Goal: Information Seeking & Learning: Check status

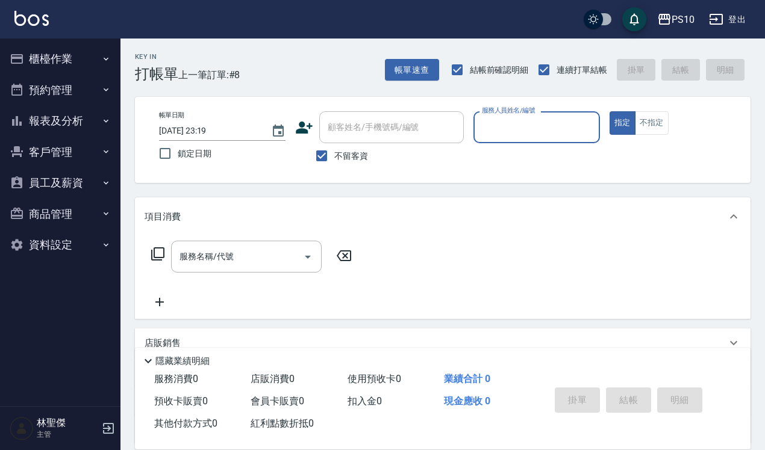
click at [55, 119] on button "報表及分析" at bounding box center [60, 120] width 111 height 31
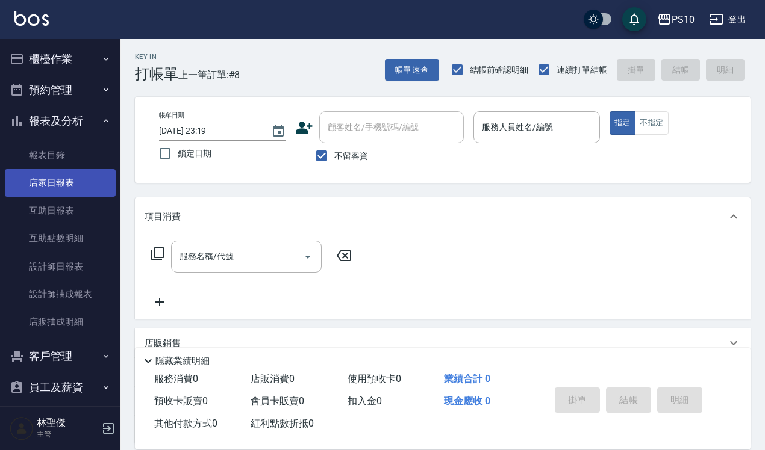
click at [73, 181] on link "店家日報表" at bounding box center [60, 183] width 111 height 28
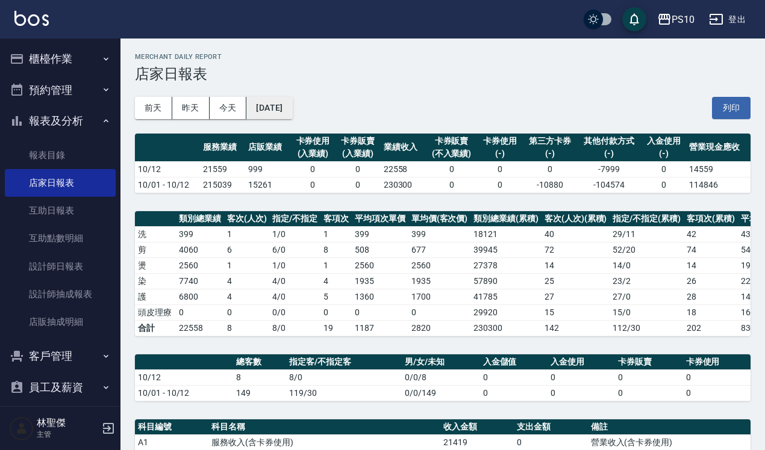
click at [287, 105] on button "[DATE]" at bounding box center [269, 108] width 46 height 22
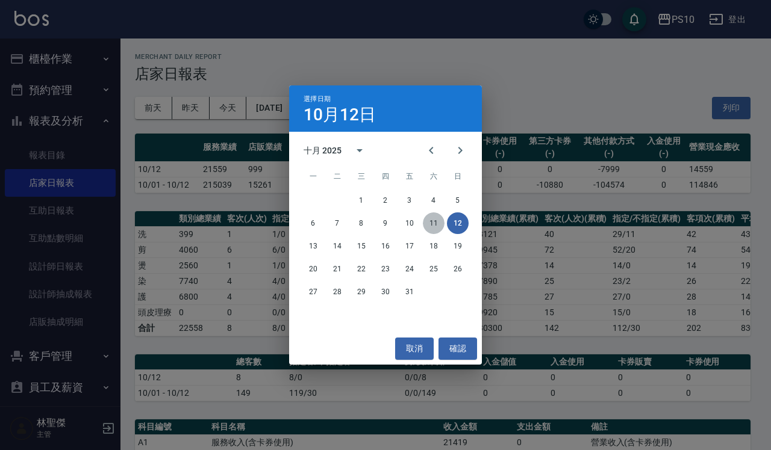
click at [431, 220] on button "11" at bounding box center [434, 224] width 22 height 22
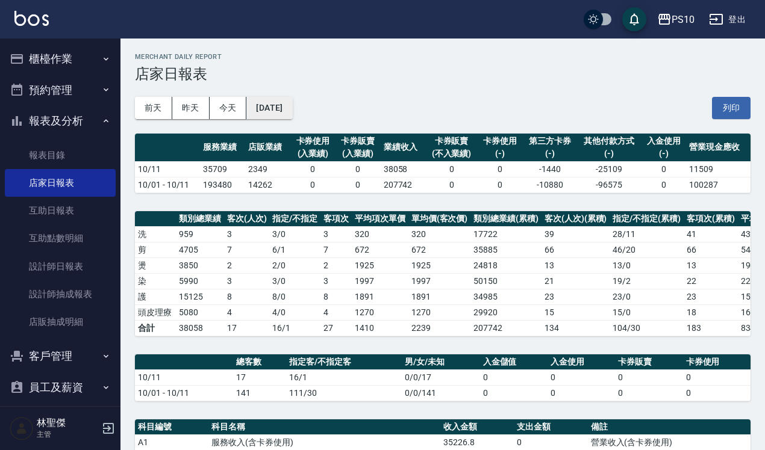
click at [285, 107] on button "2025/10/11" at bounding box center [269, 108] width 46 height 22
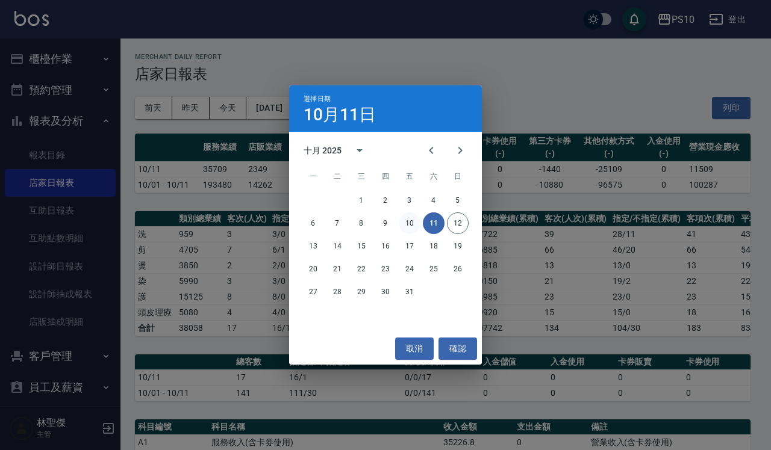
click at [404, 223] on button "10" at bounding box center [410, 224] width 22 height 22
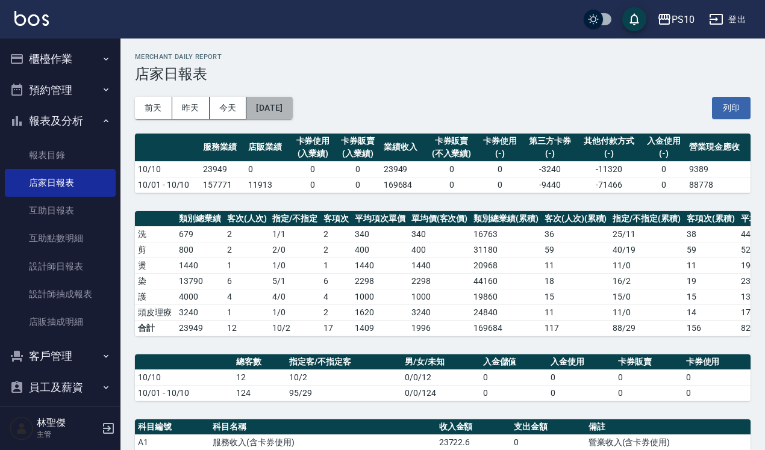
click at [292, 104] on button "2025/10/10" at bounding box center [269, 108] width 46 height 22
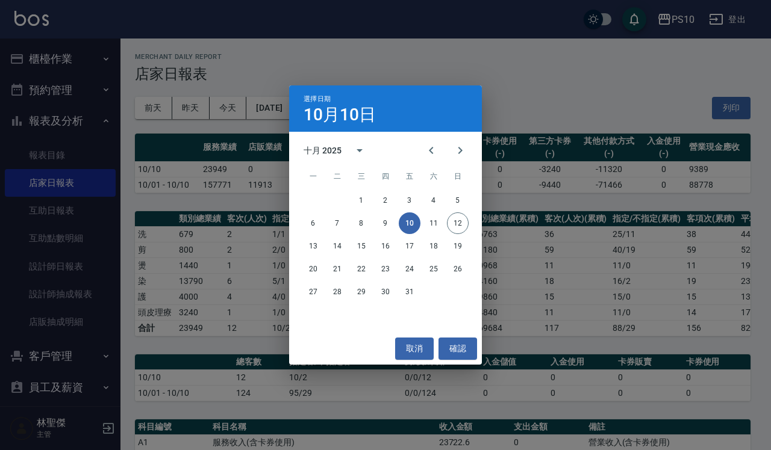
click at [453, 58] on div "選擇日期 10月10日 十月 2025 一 二 三 四 五 六 日 1 2 3 4 5 6 7 8 9 10 11 12 13 14 15 16 17 18 …" at bounding box center [385, 225] width 771 height 450
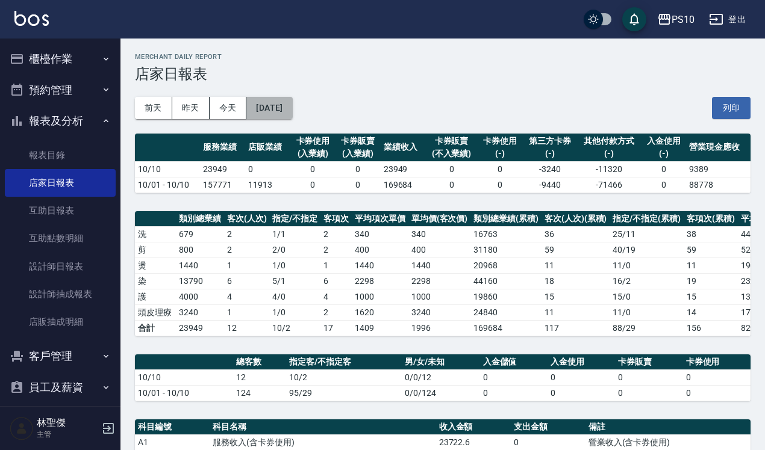
click at [255, 102] on button "2025/10/10" at bounding box center [269, 108] width 46 height 22
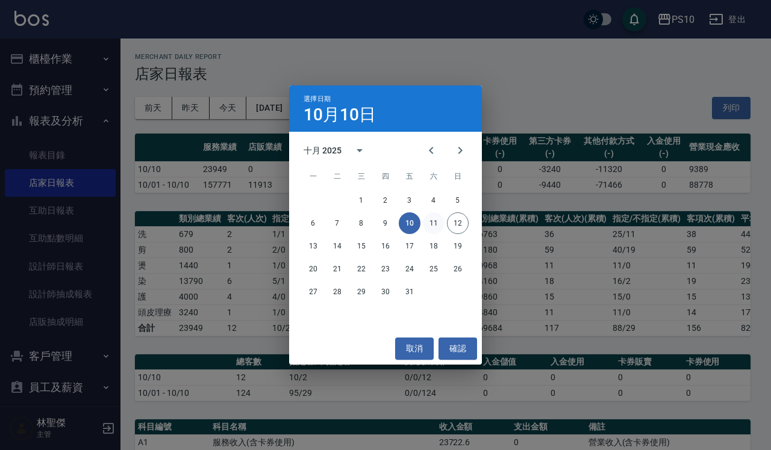
click at [432, 217] on button "11" at bounding box center [434, 224] width 22 height 22
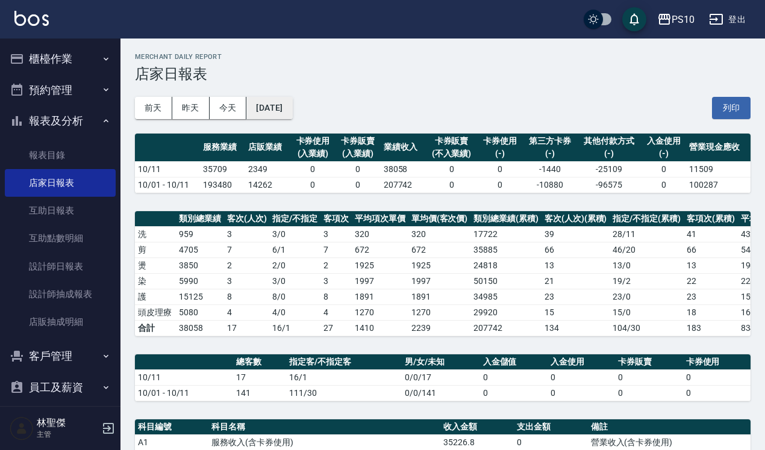
click at [275, 104] on button "2025/10/11" at bounding box center [269, 108] width 46 height 22
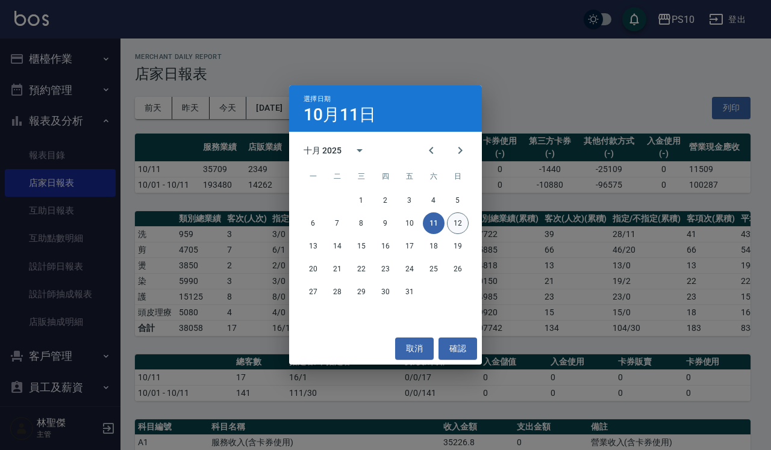
click at [462, 224] on button "12" at bounding box center [458, 224] width 22 height 22
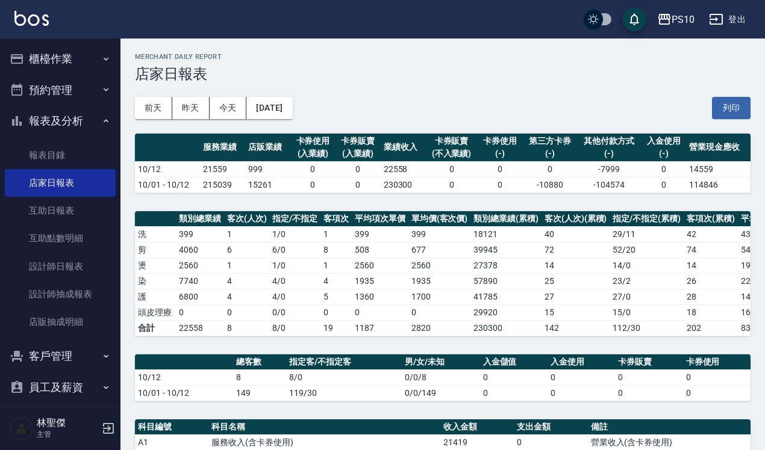
click at [110, 431] on icon "button" at bounding box center [108, 428] width 14 height 14
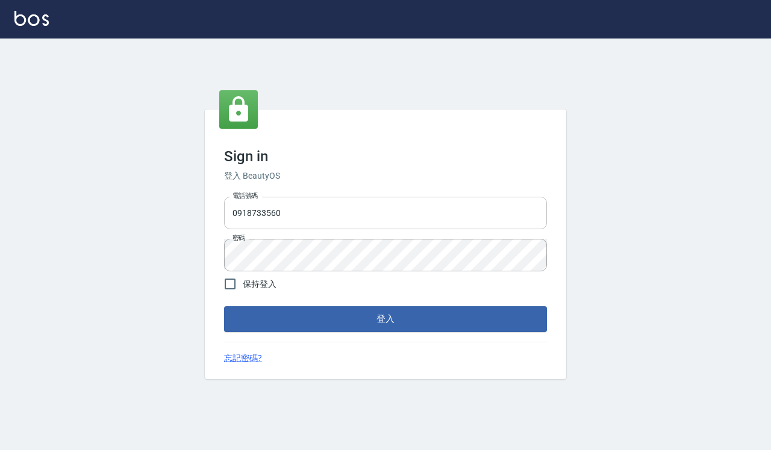
click at [311, 209] on input "0918733560" at bounding box center [385, 213] width 323 height 33
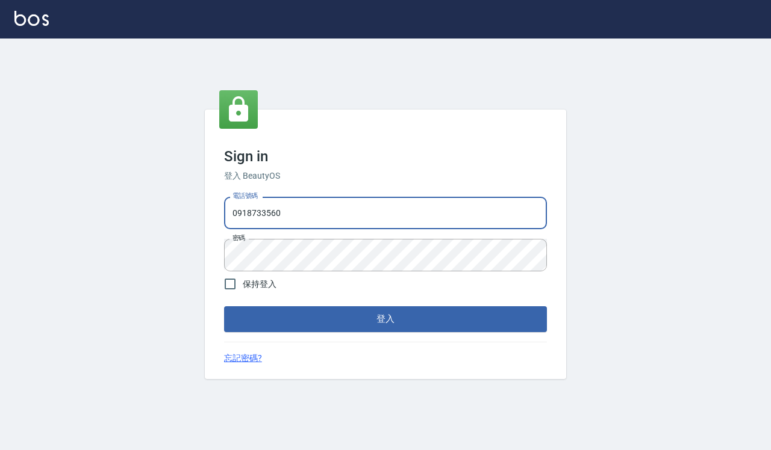
type input "0935291753"
click at [305, 320] on button "登入" at bounding box center [385, 318] width 323 height 25
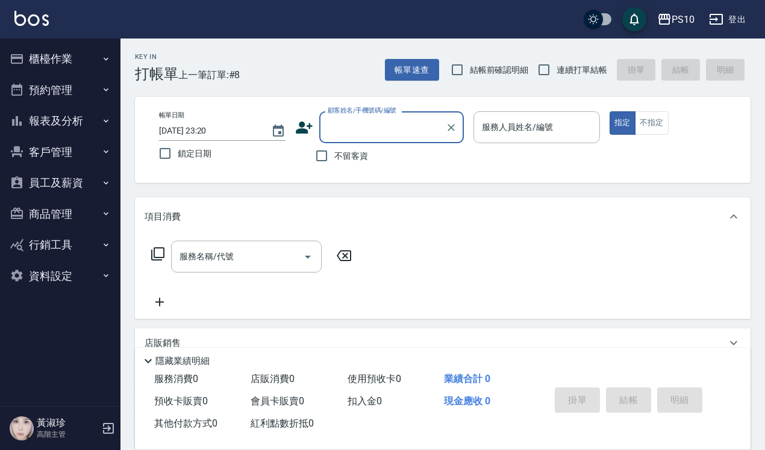
click at [67, 126] on button "報表及分析" at bounding box center [60, 120] width 111 height 31
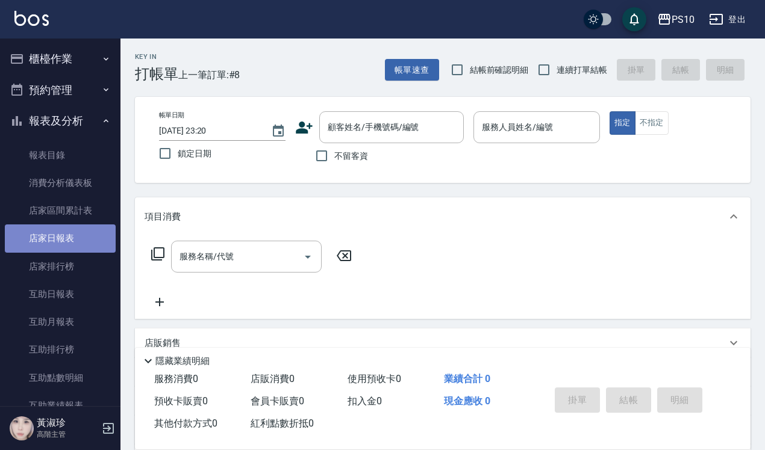
click at [70, 246] on link "店家日報表" at bounding box center [60, 239] width 111 height 28
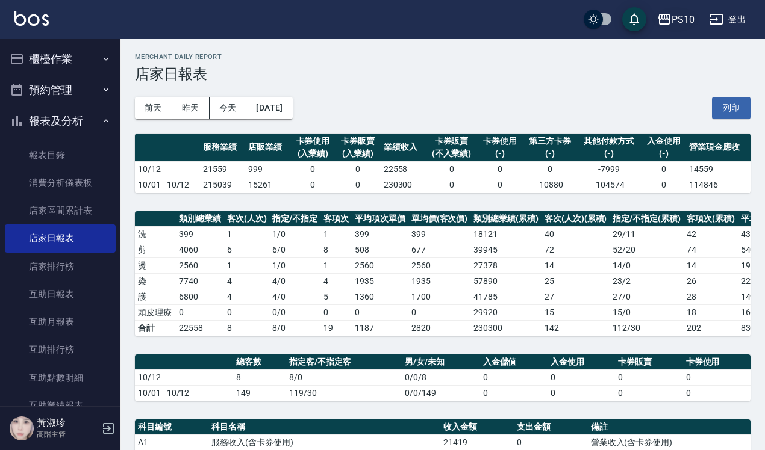
click at [669, 15] on icon "button" at bounding box center [664, 19] width 12 height 11
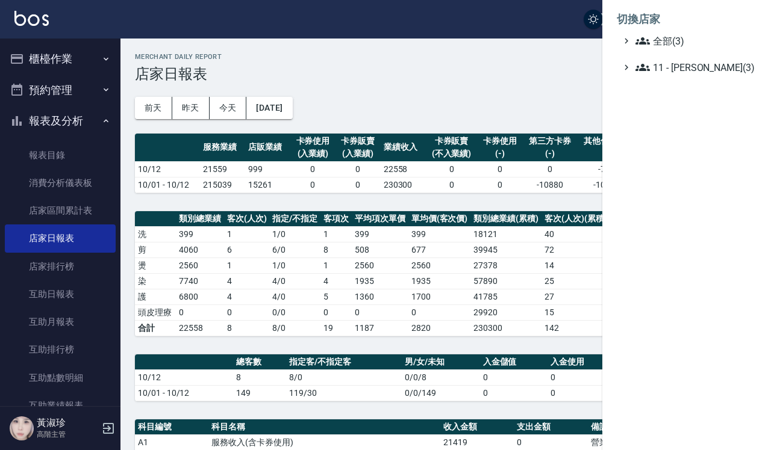
click at [661, 51] on ul "全部(3) 11 - 陳清江(3)" at bounding box center [687, 54] width 140 height 41
click at [648, 40] on icon at bounding box center [642, 41] width 14 height 14
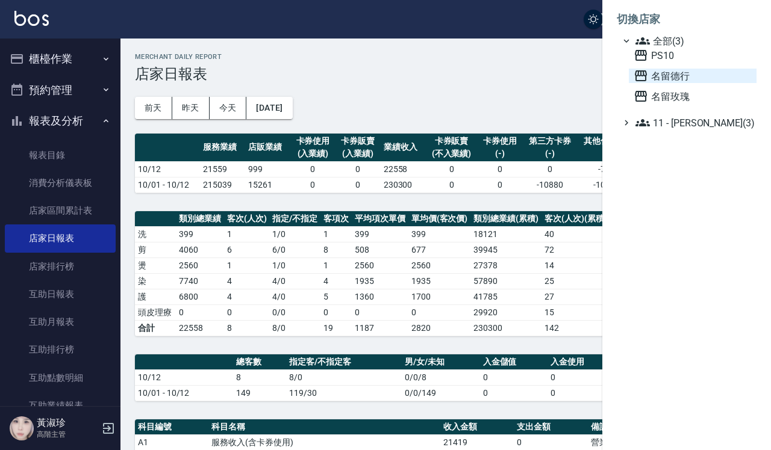
click at [654, 77] on span "名留德行" at bounding box center [692, 76] width 118 height 14
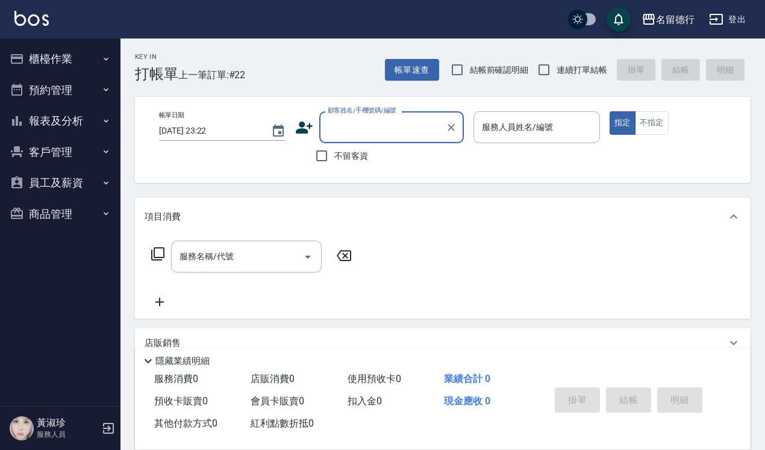
click at [49, 120] on button "報表及分析" at bounding box center [60, 120] width 111 height 31
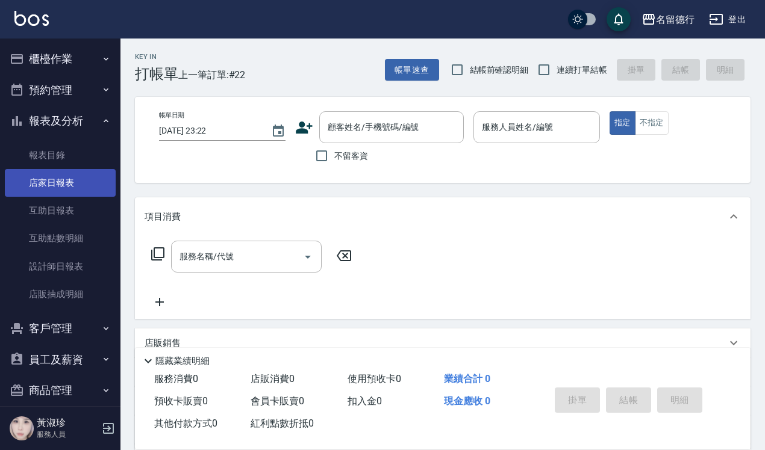
click at [63, 184] on link "店家日報表" at bounding box center [60, 183] width 111 height 28
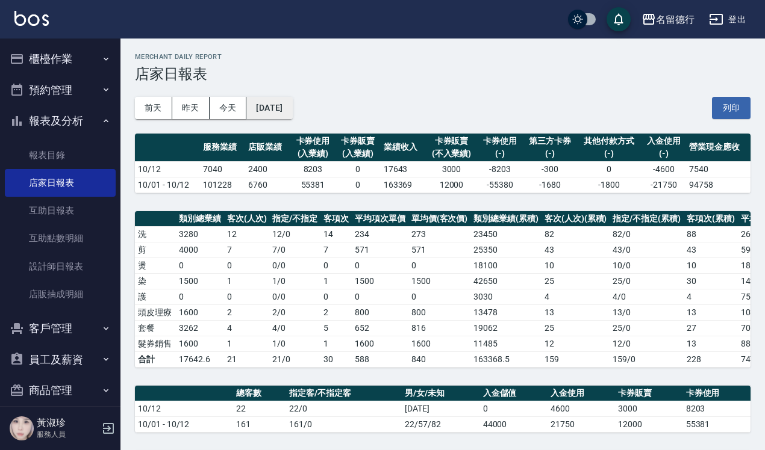
click at [292, 113] on button "[DATE]" at bounding box center [269, 108] width 46 height 22
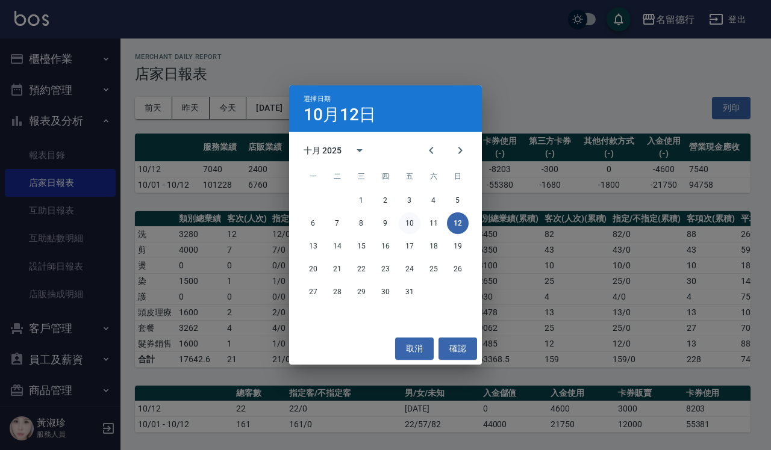
click at [411, 224] on button "10" at bounding box center [410, 224] width 22 height 22
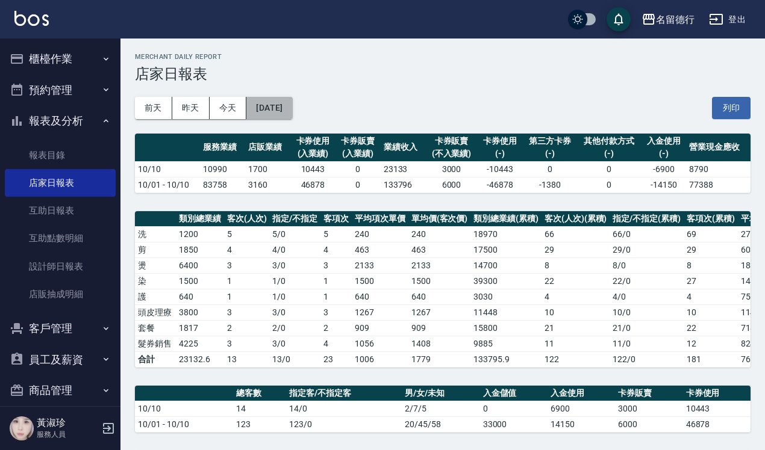
click at [292, 107] on button "[DATE]" at bounding box center [269, 108] width 46 height 22
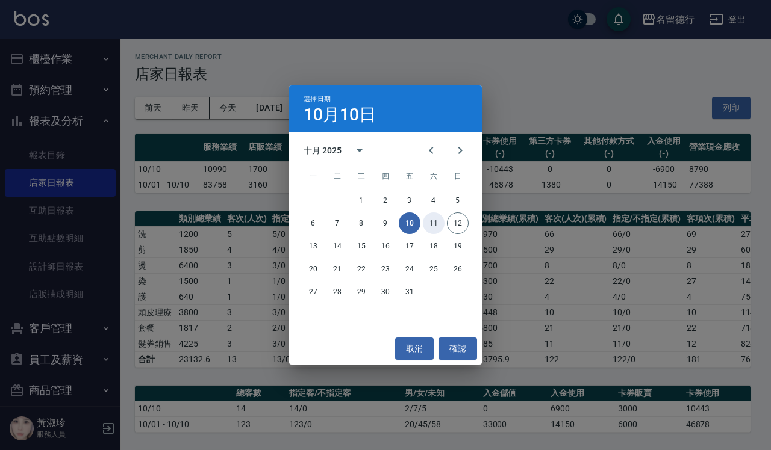
click at [432, 223] on button "11" at bounding box center [434, 224] width 22 height 22
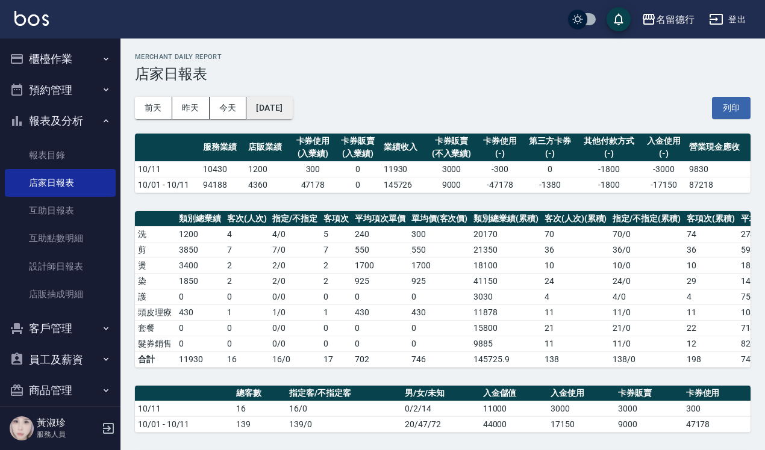
click at [281, 105] on button "2025/10/11" at bounding box center [269, 108] width 46 height 22
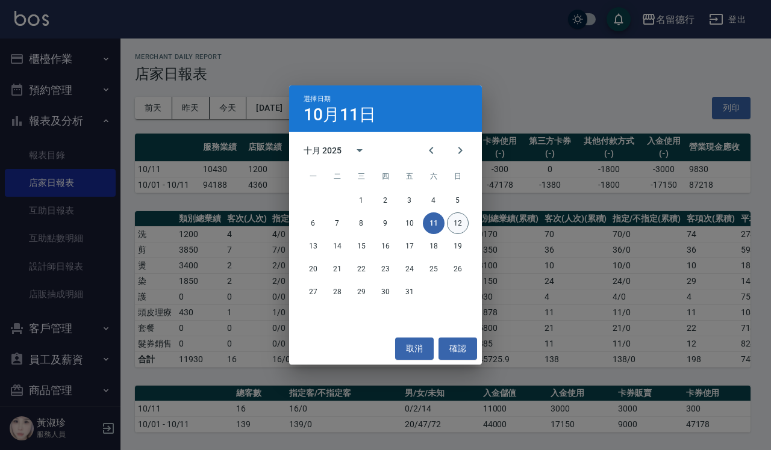
click at [456, 225] on button "12" at bounding box center [458, 224] width 22 height 22
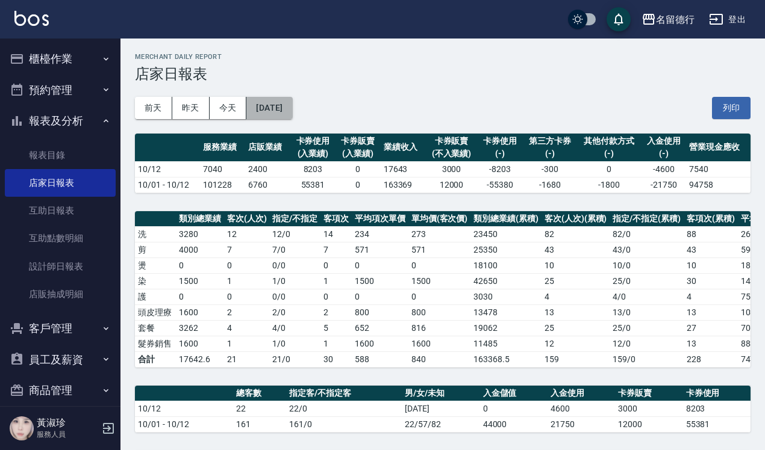
click at [278, 104] on button "[DATE]" at bounding box center [269, 108] width 46 height 22
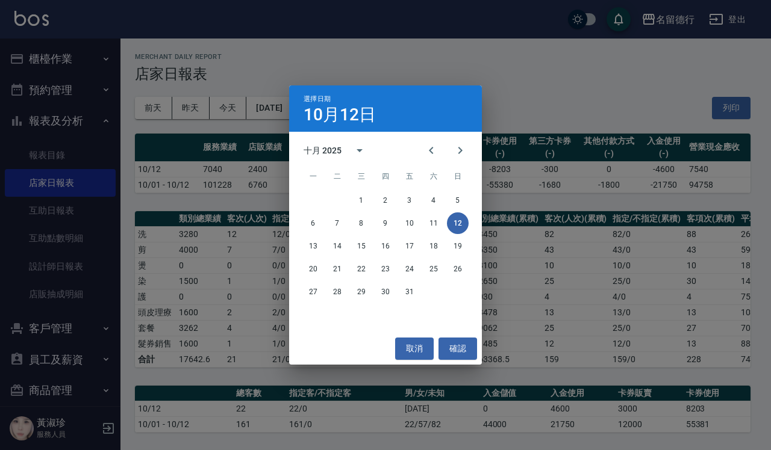
click at [550, 58] on div "選擇日期 10月12日 十月 2025 一 二 三 四 五 六 日 1 2 3 4 5 6 7 8 9 10 11 12 13 14 15 16 17 18 …" at bounding box center [385, 225] width 771 height 450
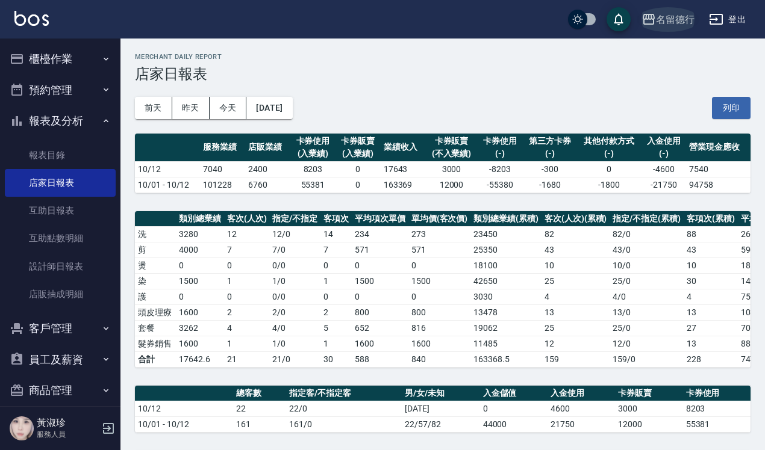
click at [686, 21] on div "名留德行" at bounding box center [675, 19] width 39 height 15
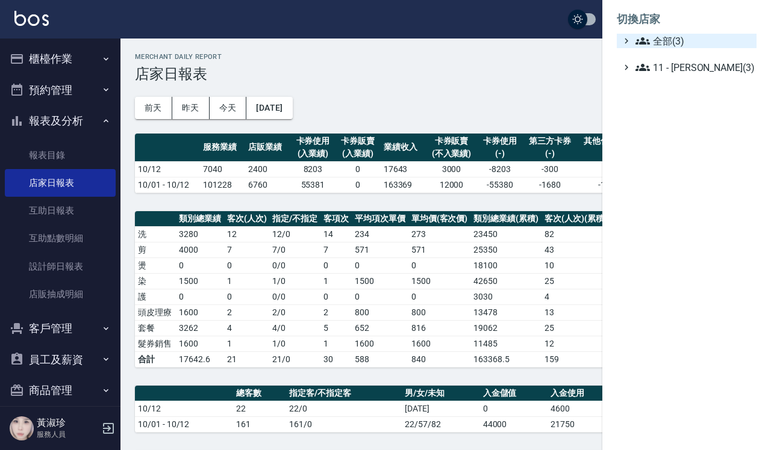
click at [657, 41] on span "全部(3)" at bounding box center [693, 41] width 116 height 14
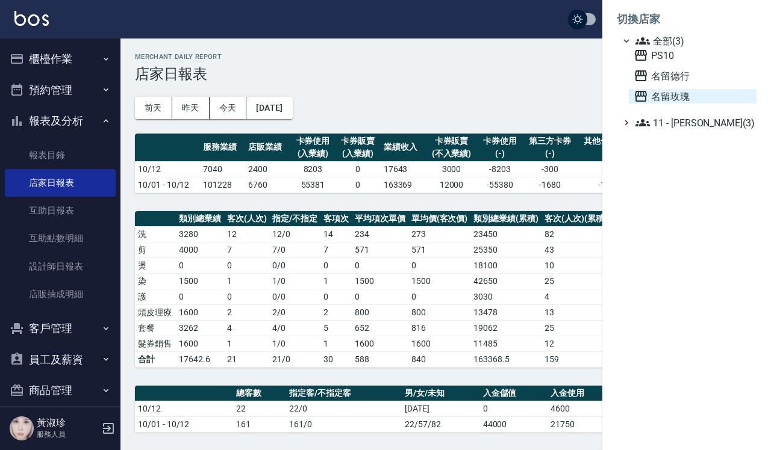
click at [651, 99] on span "名留玫瑰" at bounding box center [692, 96] width 118 height 14
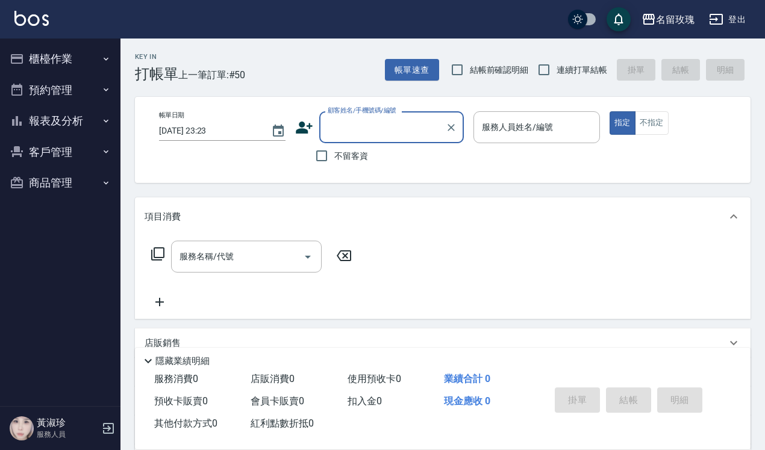
click at [58, 119] on button "報表及分析" at bounding box center [60, 120] width 111 height 31
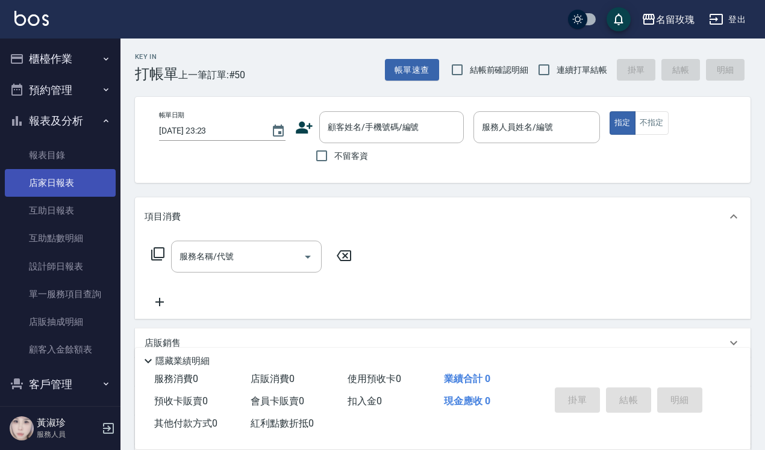
click at [67, 188] on link "店家日報表" at bounding box center [60, 183] width 111 height 28
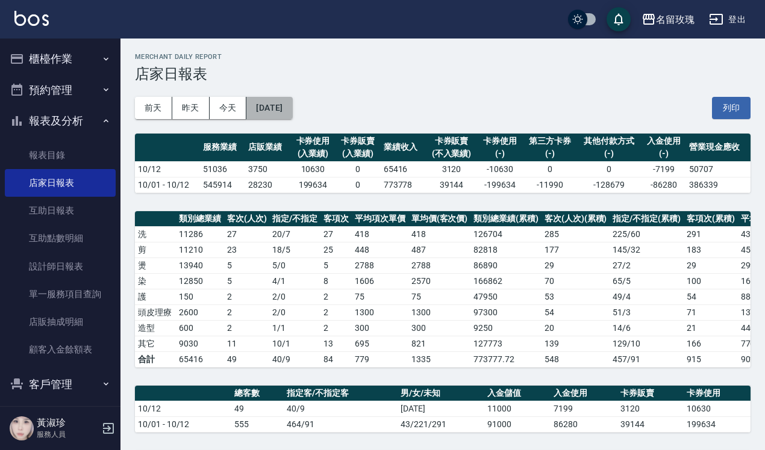
click at [272, 105] on button "[DATE]" at bounding box center [269, 108] width 46 height 22
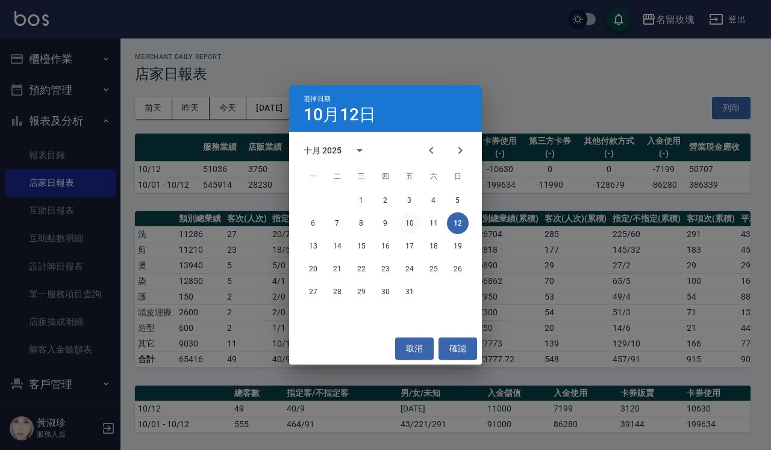
click at [414, 223] on button "10" at bounding box center [410, 224] width 22 height 22
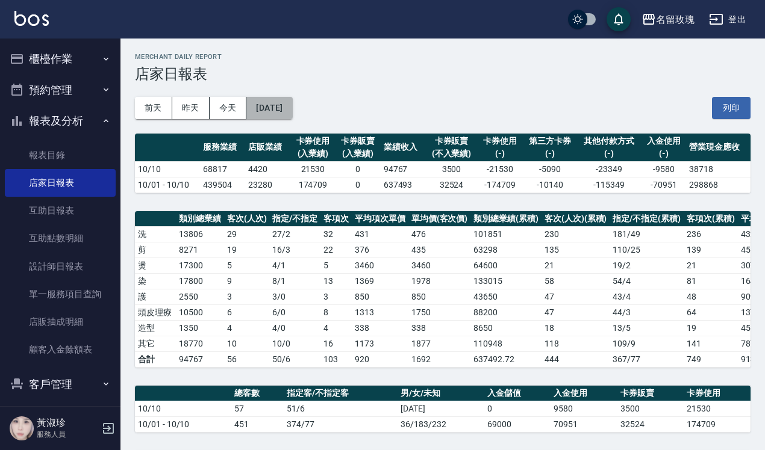
click at [281, 113] on button "2025/10/10" at bounding box center [269, 108] width 46 height 22
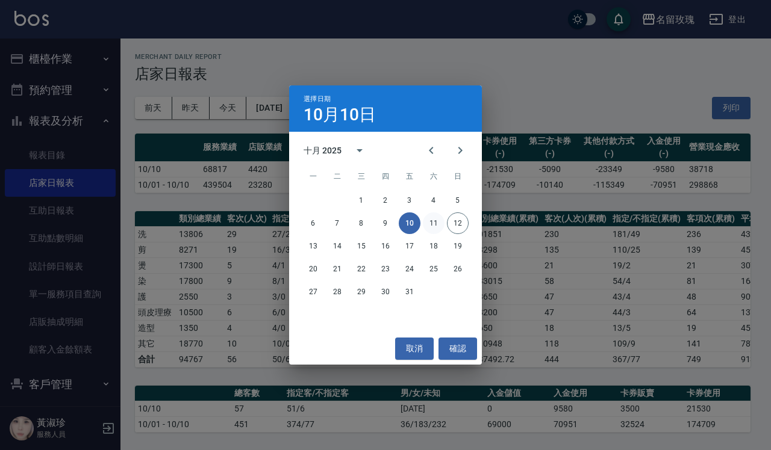
click at [437, 223] on button "11" at bounding box center [434, 224] width 22 height 22
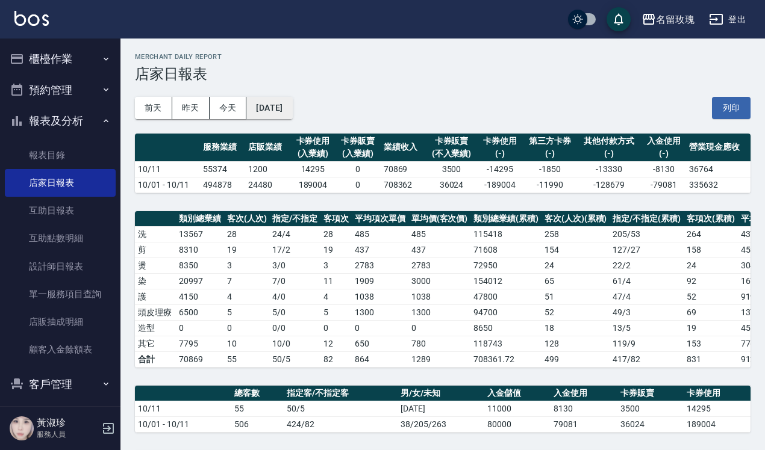
click at [292, 110] on button "2025/10/11" at bounding box center [269, 108] width 46 height 22
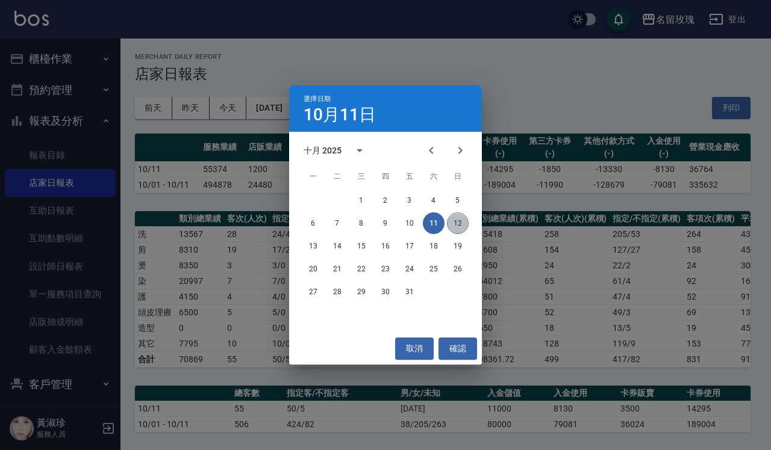
click at [452, 219] on button "12" at bounding box center [458, 224] width 22 height 22
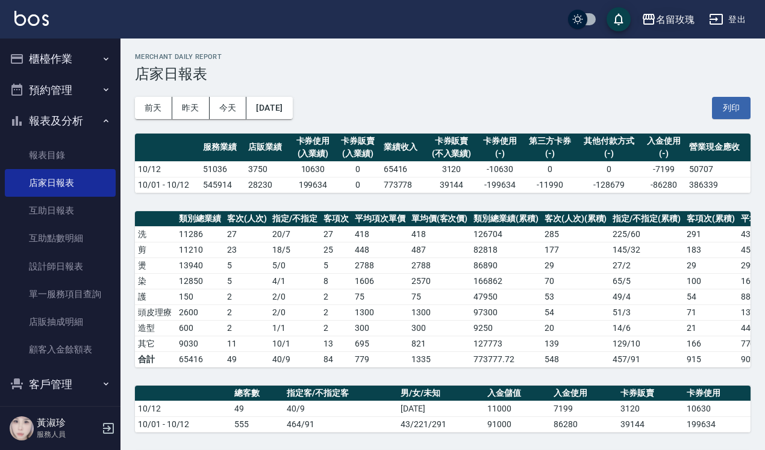
click at [662, 15] on div "名留玫瑰" at bounding box center [675, 19] width 39 height 15
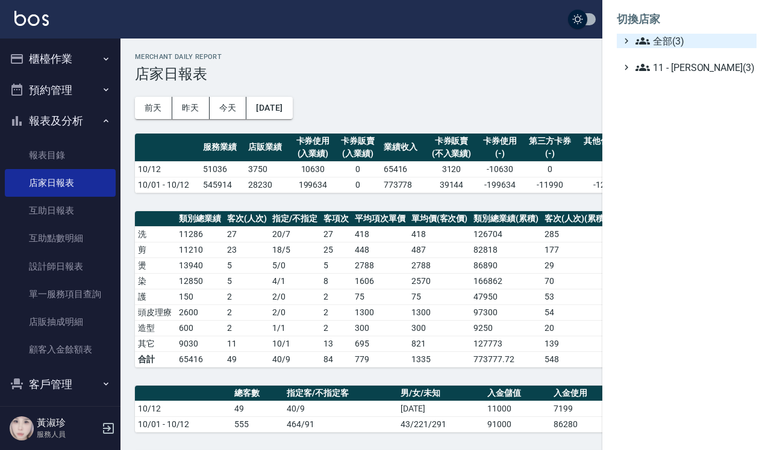
click at [662, 39] on span "全部(3)" at bounding box center [693, 41] width 116 height 14
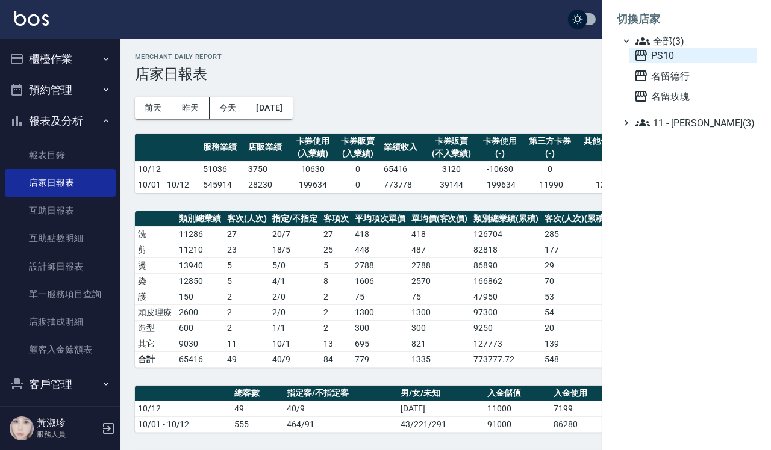
click at [667, 53] on span "PS10" at bounding box center [692, 55] width 118 height 14
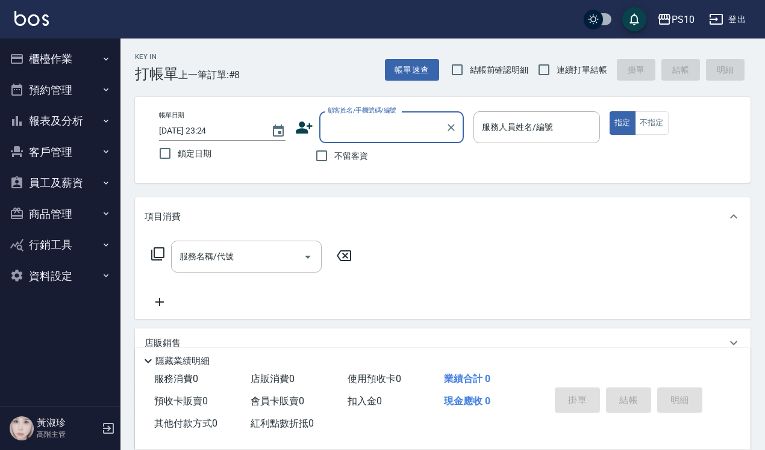
click at [76, 118] on button "報表及分析" at bounding box center [60, 120] width 111 height 31
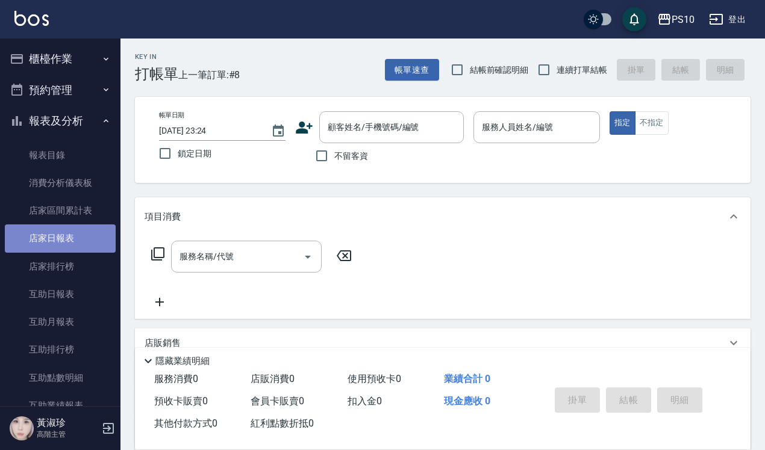
click at [64, 240] on link "店家日報表" at bounding box center [60, 239] width 111 height 28
